Goal: Book appointment/travel/reservation

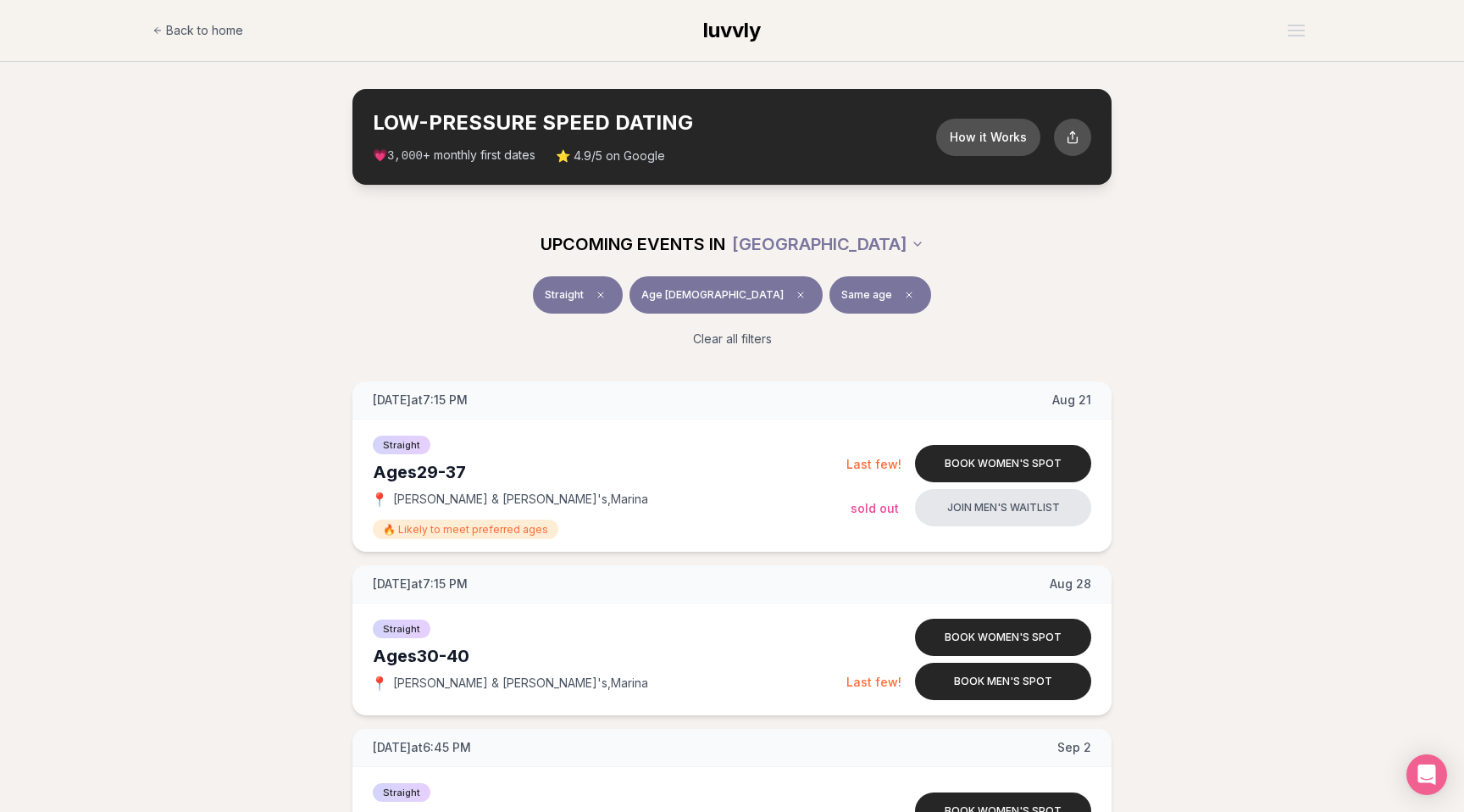
scroll to position [1630, 0]
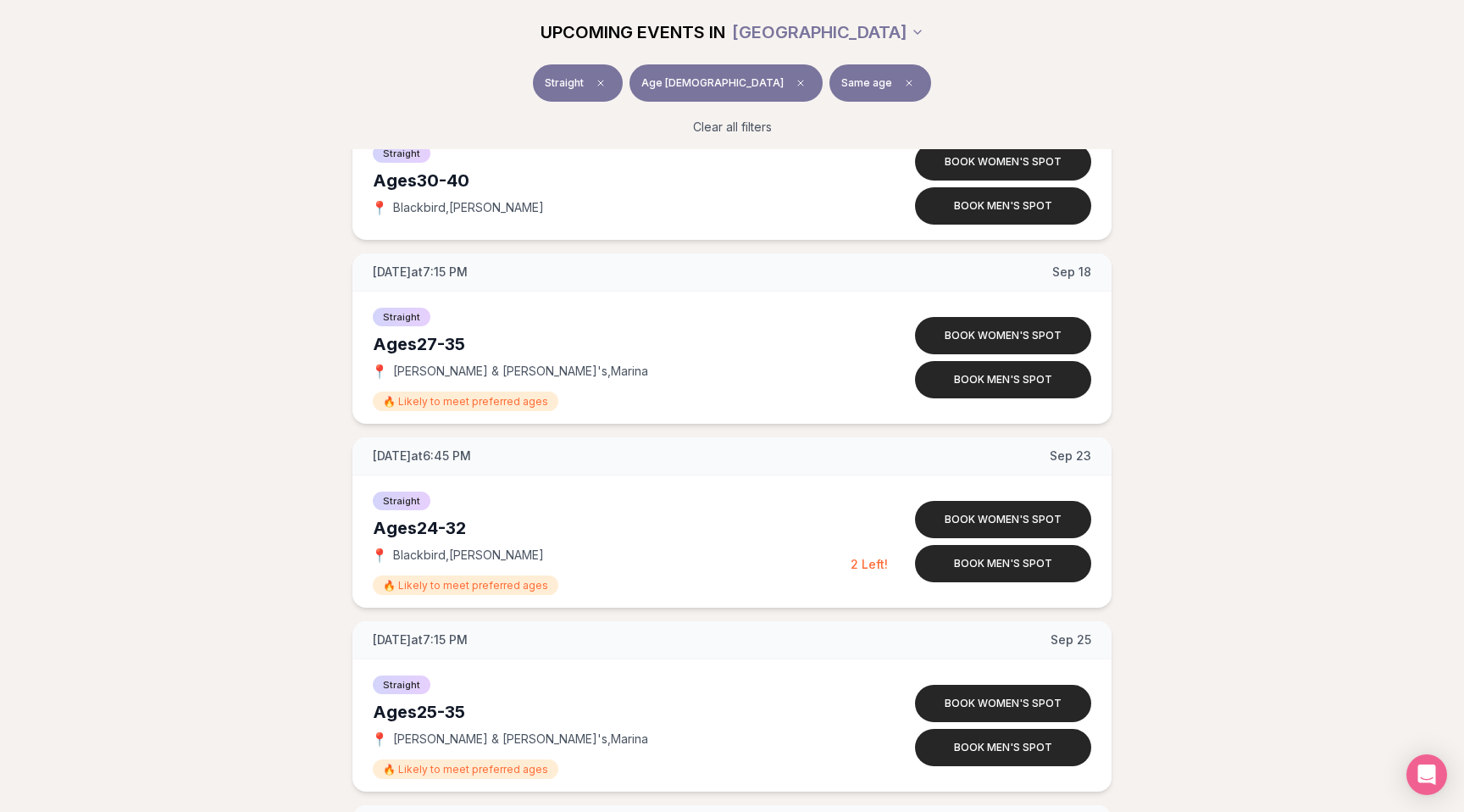
scroll to position [1727, 0]
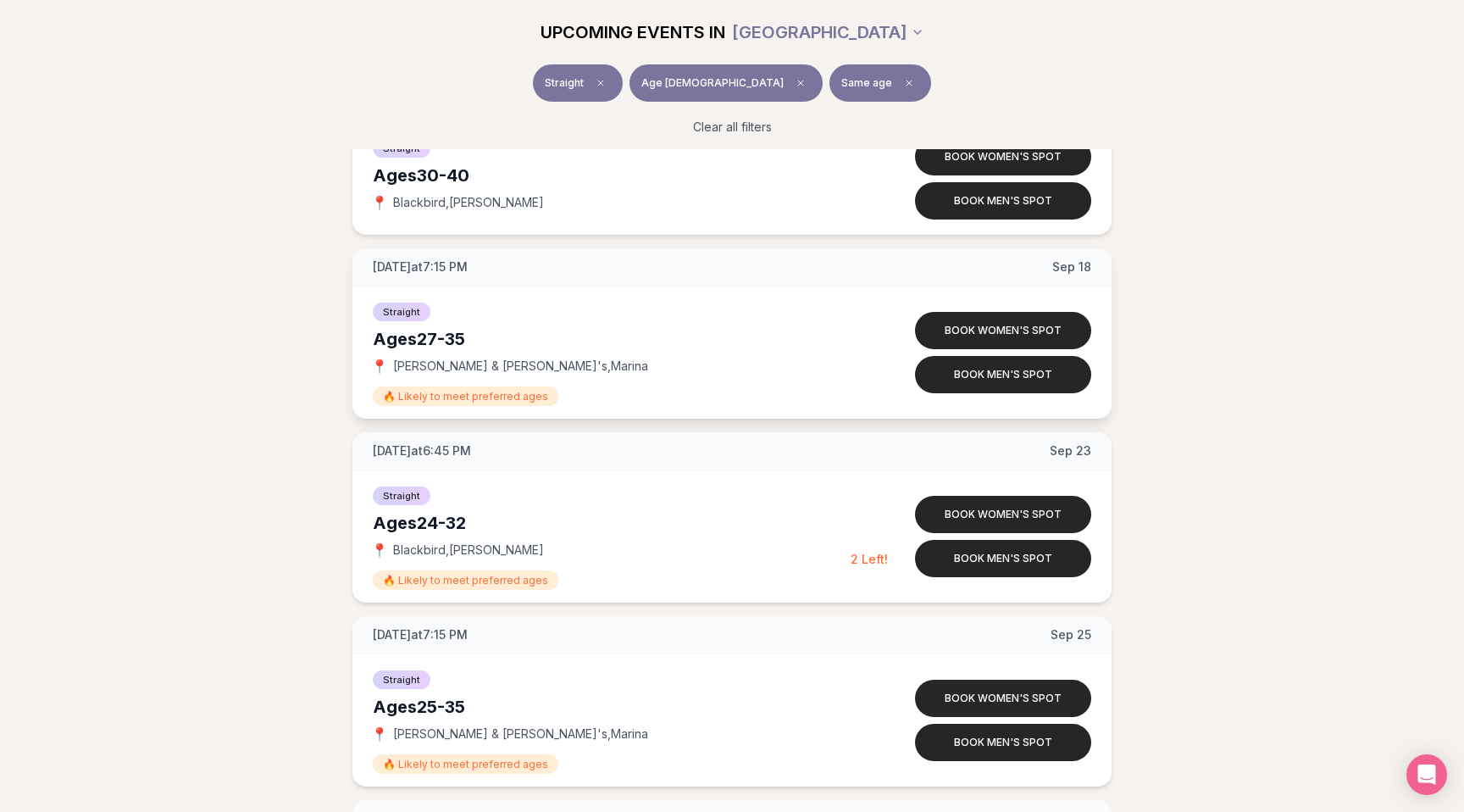
click at [458, 338] on div "Ages [DEMOGRAPHIC_DATA]" at bounding box center [612, 338] width 478 height 24
click at [383, 450] on span "[DATE] at 6:45 PM" at bounding box center [422, 450] width 98 height 17
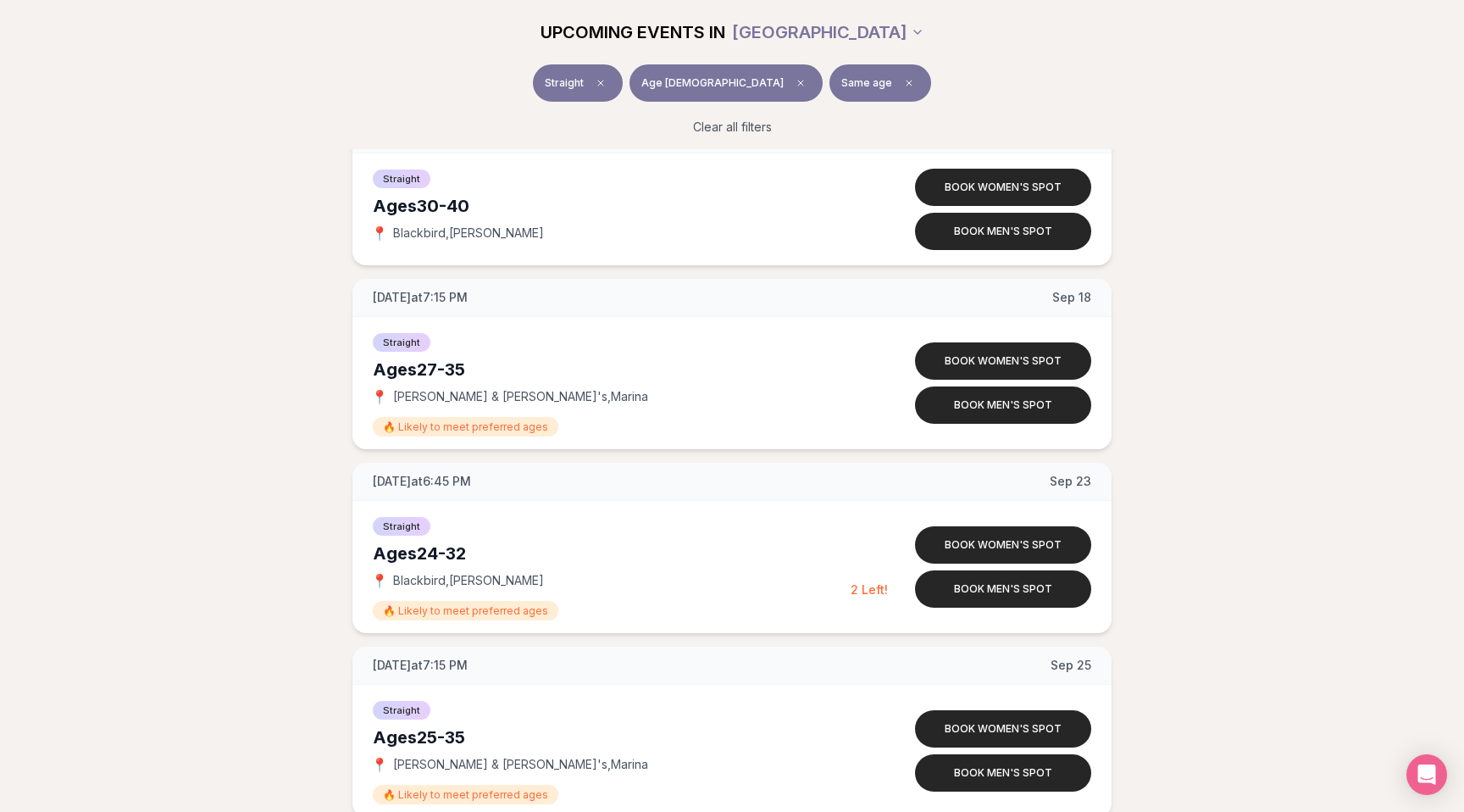
scroll to position [1691, 0]
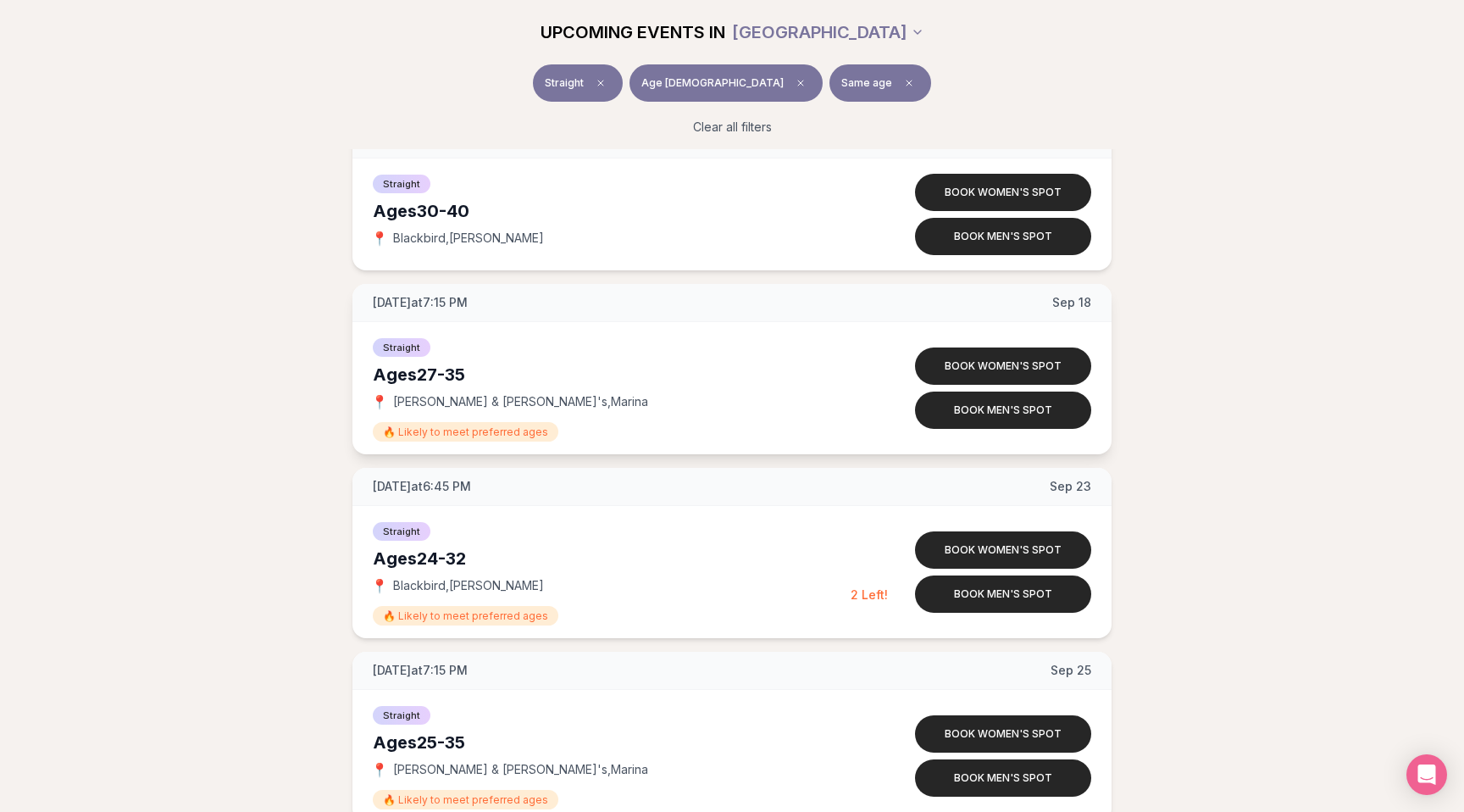
click at [403, 347] on span "Straight" at bounding box center [402, 347] width 58 height 18
